Goal: Task Accomplishment & Management: Manage account settings

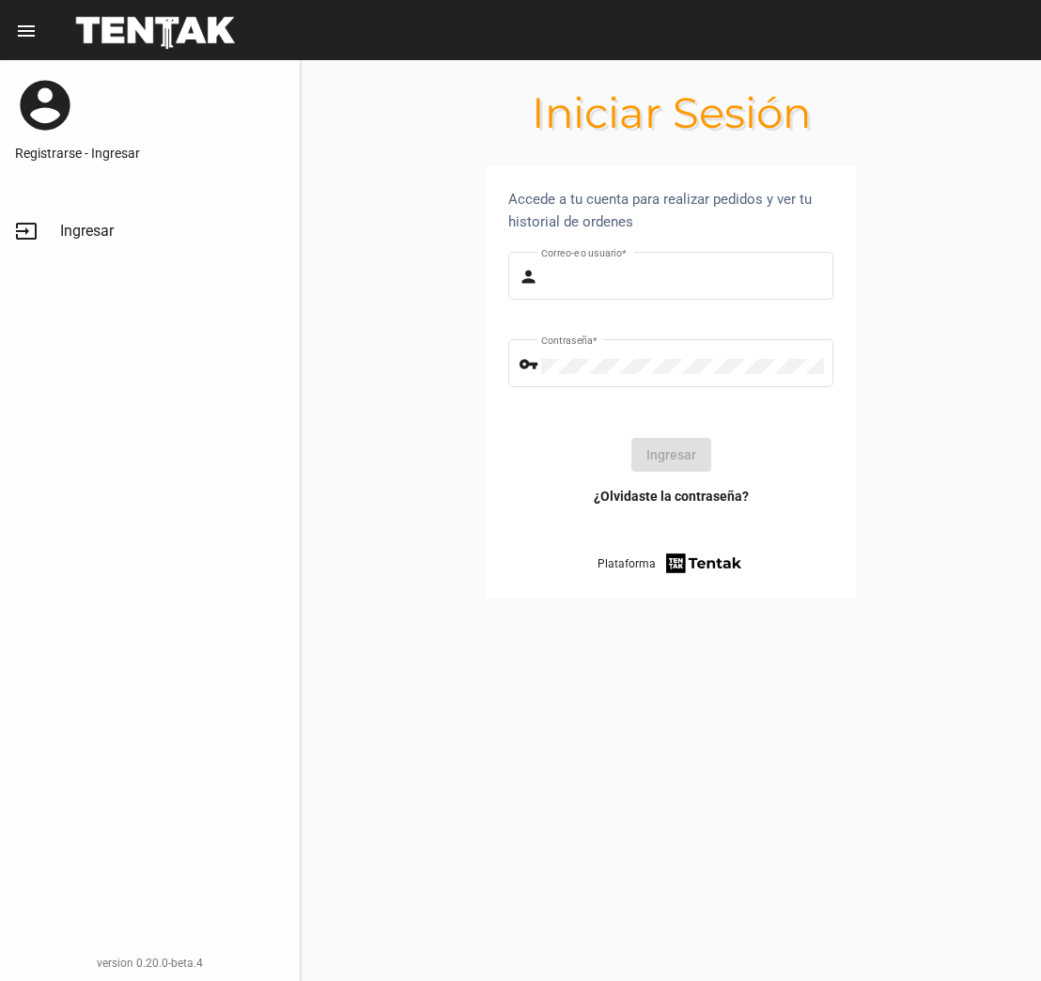
type input "DANKEHMB"
click at [661, 462] on button "Ingresar" at bounding box center [671, 455] width 80 height 34
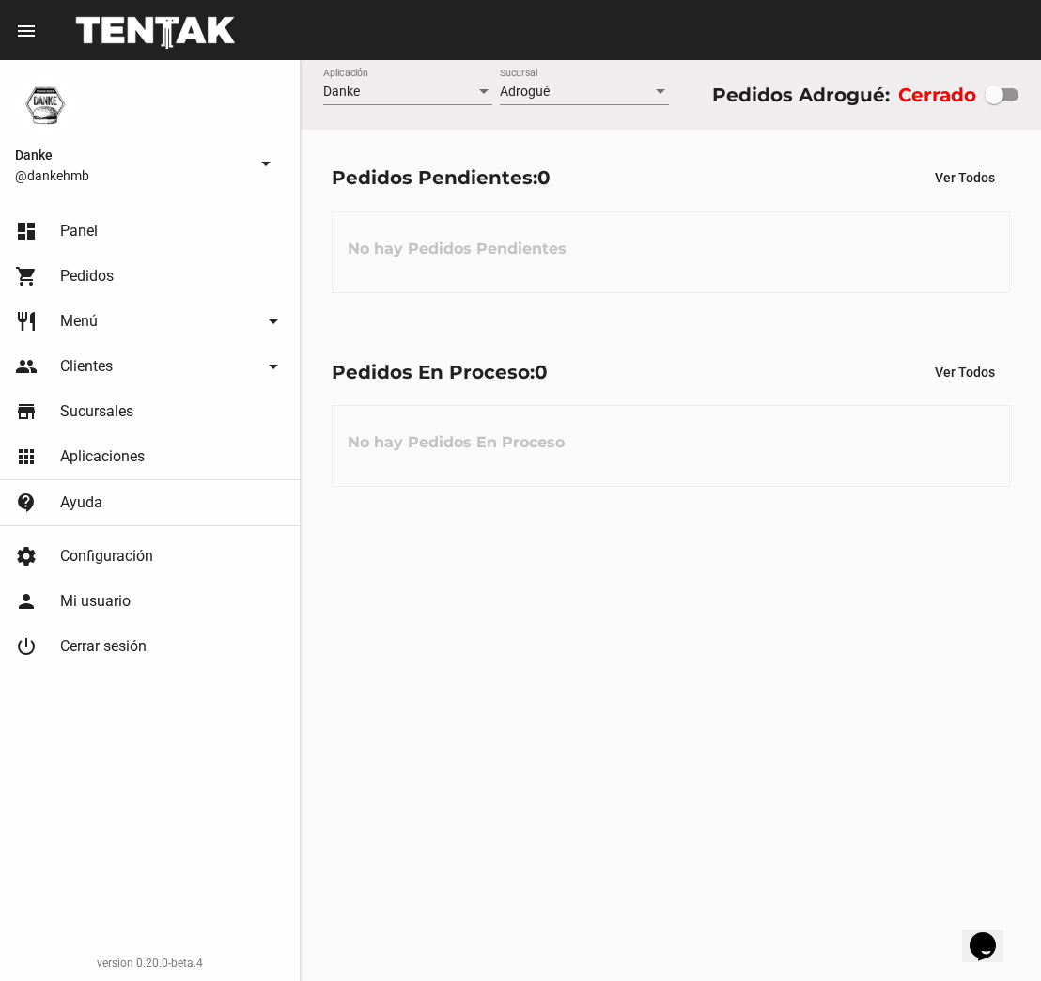
click at [113, 271] on span "Pedidos" at bounding box center [87, 276] width 54 height 19
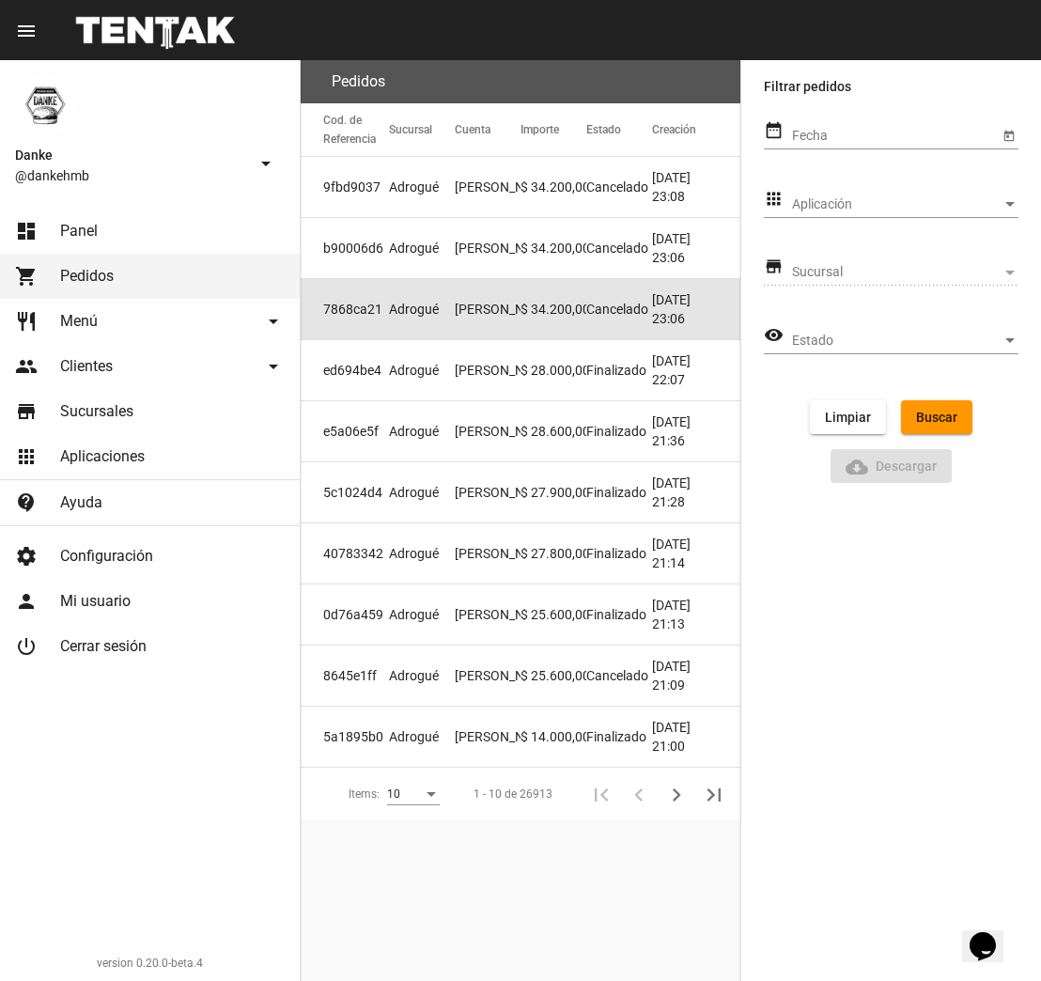
click at [589, 306] on span "Cancelado" at bounding box center [617, 309] width 62 height 19
